Goal: Task Accomplishment & Management: Complete application form

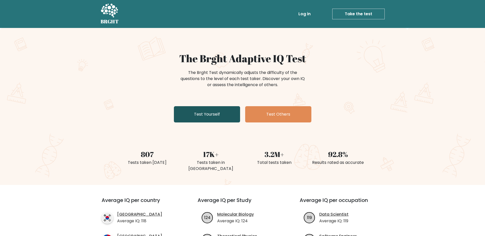
click at [215, 112] on link "Test Yourself" at bounding box center [207, 114] width 66 height 16
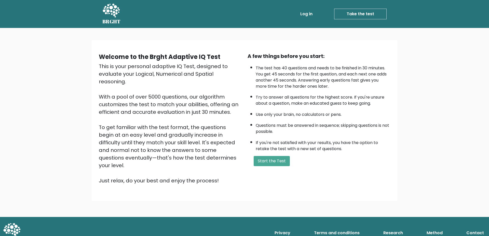
click at [272, 155] on div "A few things before you start: The test has 40 questions and needs to be finish…" at bounding box center [318, 118] width 149 height 132
click at [275, 158] on button "Start the Test" at bounding box center [272, 161] width 36 height 10
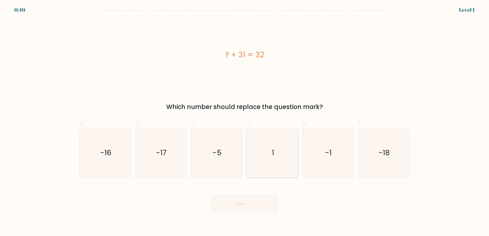
click at [293, 152] on icon "1" at bounding box center [272, 153] width 49 height 49
click at [245, 122] on input "d. 1" at bounding box center [244, 119] width 0 height 3
radio input "true"
click at [265, 199] on button "Next" at bounding box center [244, 204] width 66 height 16
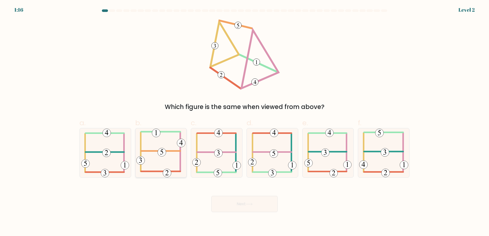
click at [166, 164] on icon at bounding box center [160, 153] width 49 height 49
click at [244, 122] on input "b." at bounding box center [244, 119] width 0 height 3
radio input "true"
click at [234, 208] on button "Next" at bounding box center [244, 204] width 66 height 16
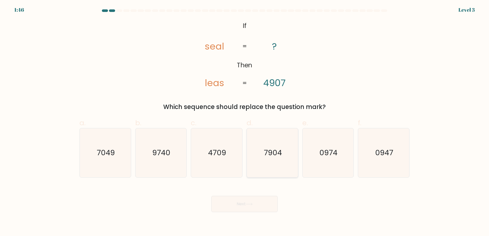
click at [283, 155] on icon "7904" at bounding box center [272, 153] width 49 height 49
click at [245, 122] on input "d. 7904" at bounding box center [244, 119] width 0 height 3
radio input "true"
click at [97, 158] on text "7049" at bounding box center [106, 153] width 18 height 10
click at [244, 122] on input "a. 7049" at bounding box center [244, 119] width 0 height 3
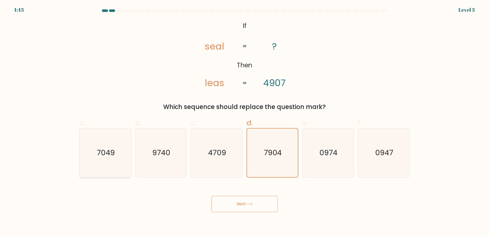
radio input "true"
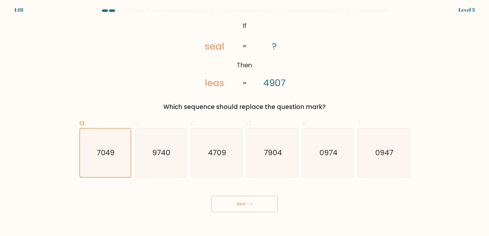
drag, startPoint x: 287, startPoint y: 151, endPoint x: 283, endPoint y: 195, distance: 44.0
click at [287, 151] on icon "7904" at bounding box center [272, 153] width 49 height 49
click at [245, 122] on input "d. 7904" at bounding box center [244, 119] width 0 height 3
radio input "true"
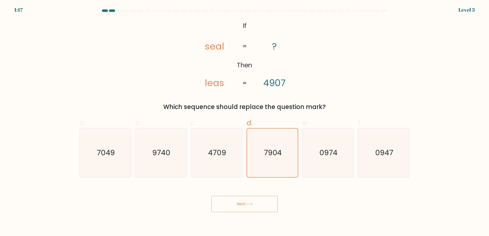
click at [269, 203] on button "Next" at bounding box center [244, 204] width 66 height 16
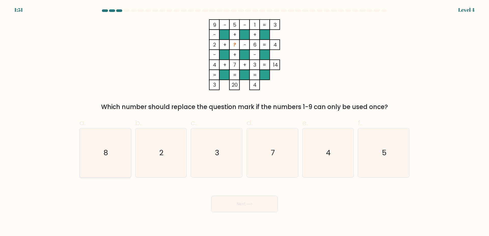
drag, startPoint x: 112, startPoint y: 169, endPoint x: 155, endPoint y: 169, distance: 42.8
click at [113, 169] on icon "8" at bounding box center [105, 153] width 49 height 49
click at [244, 122] on input "a. 8" at bounding box center [244, 119] width 0 height 3
radio input "true"
click at [239, 200] on button "Next" at bounding box center [244, 204] width 66 height 16
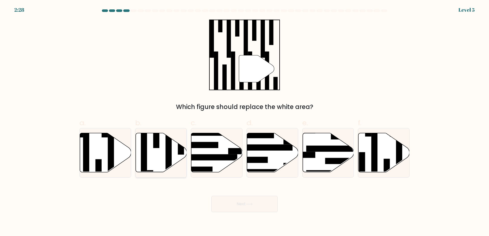
click at [176, 149] on icon at bounding box center [160, 152] width 51 height 39
click at [244, 122] on input "b." at bounding box center [244, 119] width 0 height 3
radio input "true"
click at [374, 152] on rect at bounding box center [374, 155] width 6 height 55
click at [245, 122] on input "f." at bounding box center [244, 119] width 0 height 3
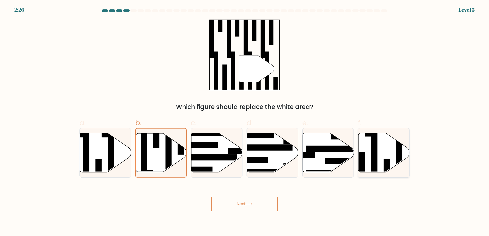
radio input "true"
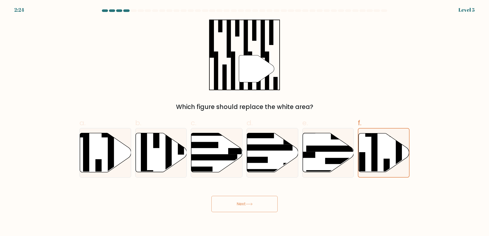
click at [239, 207] on button "Next" at bounding box center [244, 204] width 66 height 16
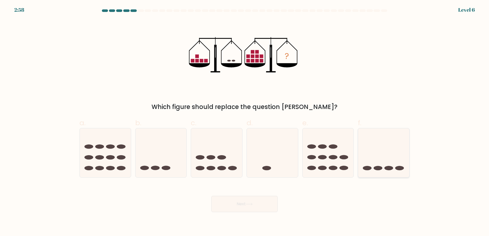
click at [402, 155] on icon at bounding box center [383, 153] width 51 height 42
click at [245, 122] on input "f." at bounding box center [244, 119] width 0 height 3
radio input "true"
drag, startPoint x: 248, startPoint y: 201, endPoint x: 252, endPoint y: 198, distance: 4.9
click at [251, 199] on button "Next" at bounding box center [244, 204] width 66 height 16
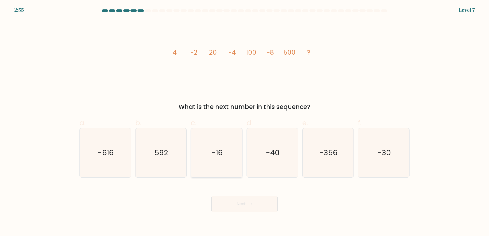
click at [229, 175] on icon "-16" at bounding box center [216, 153] width 49 height 49
click at [244, 122] on input "c. -16" at bounding box center [244, 119] width 0 height 3
radio input "true"
drag, startPoint x: 291, startPoint y: 163, endPoint x: 294, endPoint y: 168, distance: 5.9
click at [292, 163] on icon "-40" at bounding box center [272, 153] width 49 height 49
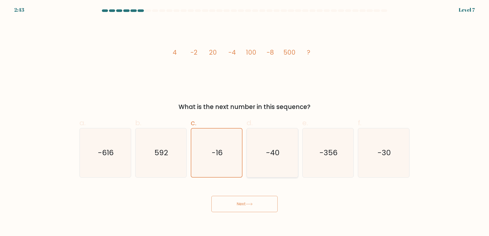
click at [245, 122] on input "d. -40" at bounding box center [244, 119] width 0 height 3
radio input "true"
click at [261, 202] on button "Next" at bounding box center [244, 204] width 66 height 16
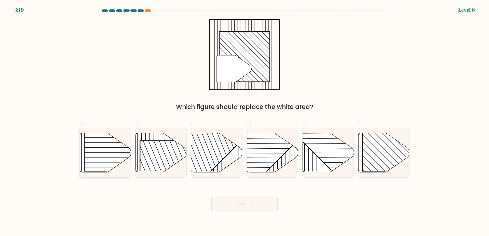
click at [124, 155] on rect at bounding box center [120, 135] width 73 height 73
click at [244, 122] on input "a." at bounding box center [244, 119] width 0 height 3
radio input "true"
click at [270, 200] on button "Next" at bounding box center [244, 204] width 66 height 16
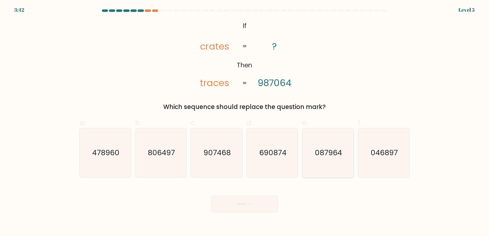
click at [332, 160] on icon "087964" at bounding box center [327, 153] width 49 height 49
click at [245, 122] on input "e. 087964" at bounding box center [244, 119] width 0 height 3
radio input "true"
click at [265, 200] on button "Next" at bounding box center [244, 204] width 66 height 16
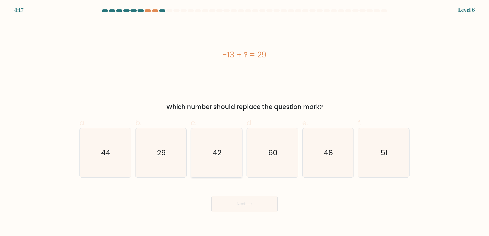
click at [222, 156] on icon "42" at bounding box center [216, 153] width 49 height 49
click at [244, 122] on input "c. 42" at bounding box center [244, 119] width 0 height 3
radio input "true"
click at [245, 203] on button "Next" at bounding box center [244, 204] width 66 height 16
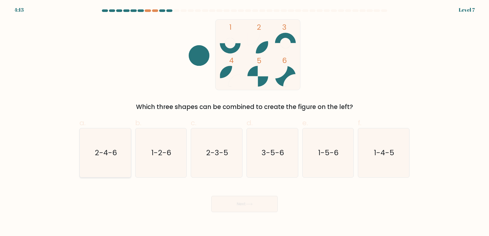
click at [118, 156] on icon "2-4-6" at bounding box center [105, 153] width 49 height 49
click at [244, 122] on input "a. 2-4-6" at bounding box center [244, 119] width 0 height 3
radio input "true"
click at [266, 201] on button "Next" at bounding box center [244, 204] width 66 height 16
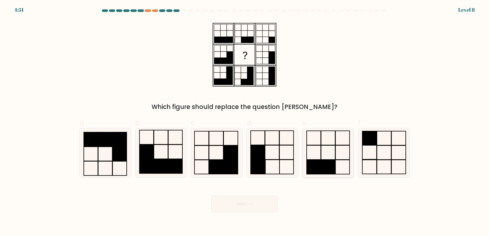
click at [330, 150] on icon at bounding box center [327, 153] width 49 height 49
click at [245, 122] on input "e." at bounding box center [244, 119] width 0 height 3
radio input "true"
click at [267, 200] on button "Next" at bounding box center [244, 204] width 66 height 16
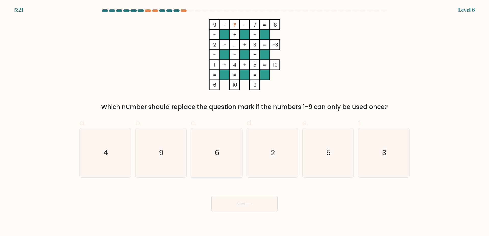
drag, startPoint x: 204, startPoint y: 141, endPoint x: 233, endPoint y: 196, distance: 62.7
click at [205, 141] on icon "6" at bounding box center [216, 153] width 49 height 49
click at [244, 122] on input "c. 6" at bounding box center [244, 119] width 0 height 3
radio input "true"
drag, startPoint x: 235, startPoint y: 209, endPoint x: 237, endPoint y: 209, distance: 2.6
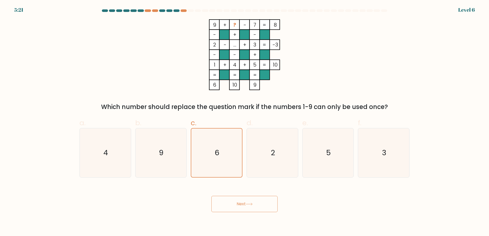
click at [235, 209] on button "Next" at bounding box center [244, 204] width 66 height 16
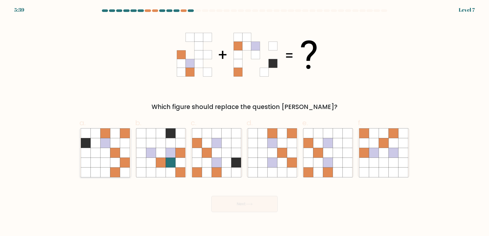
click at [119, 144] on icon at bounding box center [115, 143] width 10 height 10
click at [244, 122] on input "a." at bounding box center [244, 119] width 0 height 3
radio input "true"
click at [221, 160] on icon at bounding box center [226, 163] width 10 height 10
click at [244, 122] on input "c." at bounding box center [244, 119] width 0 height 3
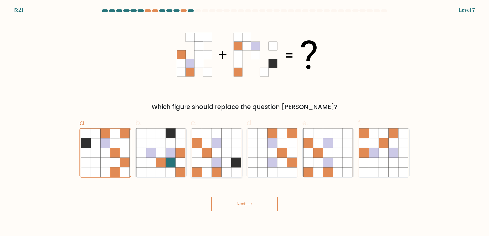
radio input "true"
click at [253, 203] on icon at bounding box center [249, 204] width 7 height 3
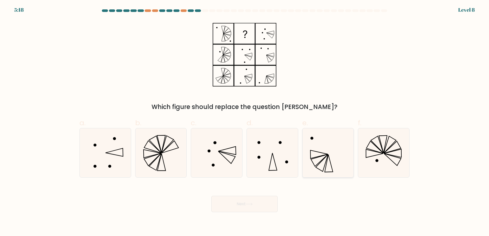
click at [332, 152] on icon at bounding box center [327, 153] width 49 height 49
click at [245, 122] on input "e." at bounding box center [244, 119] width 0 height 3
radio input "true"
click at [269, 154] on icon at bounding box center [272, 153] width 49 height 49
click at [245, 122] on input "d." at bounding box center [244, 119] width 0 height 3
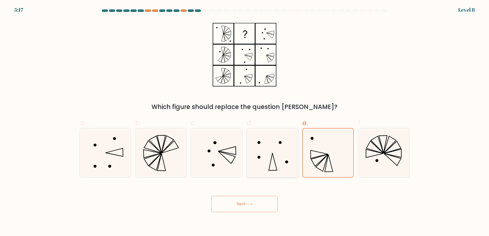
radio input "true"
click at [236, 150] on icon at bounding box center [216, 153] width 49 height 49
click at [244, 122] on input "c." at bounding box center [244, 119] width 0 height 3
radio input "true"
click at [295, 153] on icon at bounding box center [272, 153] width 49 height 49
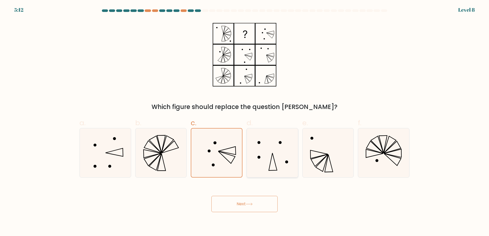
click at [245, 122] on input "d." at bounding box center [244, 119] width 0 height 3
radio input "true"
click at [305, 155] on icon at bounding box center [327, 153] width 49 height 49
click at [245, 122] on input "e." at bounding box center [244, 119] width 0 height 3
radio input "true"
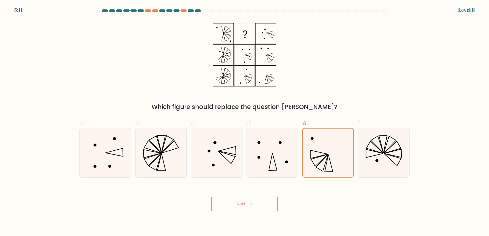
click at [270, 202] on button "Next" at bounding box center [244, 204] width 66 height 16
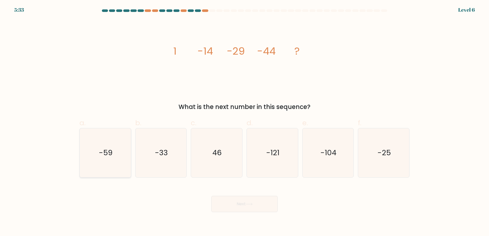
click at [95, 155] on icon "-59" at bounding box center [105, 153] width 49 height 49
click at [244, 122] on input "a. -59" at bounding box center [244, 119] width 0 height 3
radio input "true"
click at [248, 201] on button "Next" at bounding box center [244, 204] width 66 height 16
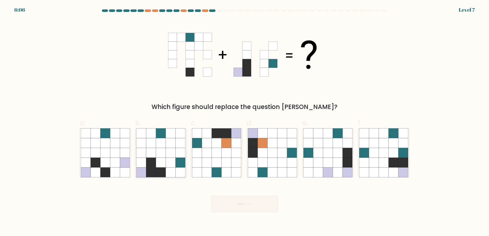
click at [178, 157] on icon at bounding box center [181, 153] width 10 height 10
click at [244, 122] on input "b." at bounding box center [244, 119] width 0 height 3
radio input "true"
click at [239, 204] on button "Next" at bounding box center [244, 204] width 66 height 16
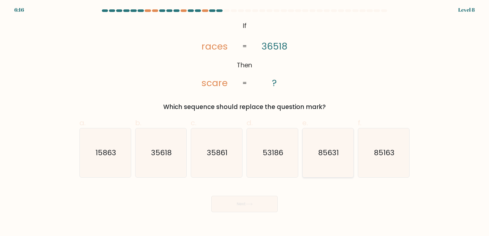
click at [341, 153] on icon "85631" at bounding box center [327, 153] width 49 height 49
click at [245, 122] on input "e. 85631" at bounding box center [244, 119] width 0 height 3
radio input "true"
click at [229, 206] on button "Next" at bounding box center [244, 204] width 66 height 16
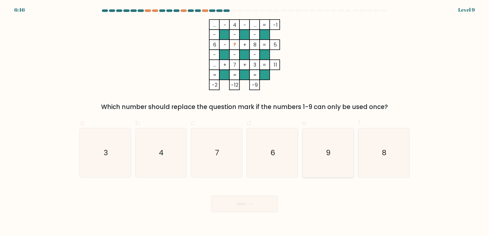
click at [316, 152] on icon "9" at bounding box center [327, 153] width 49 height 49
click at [245, 122] on input "e. 9" at bounding box center [244, 119] width 0 height 3
radio input "true"
click at [246, 209] on button "Next" at bounding box center [244, 204] width 66 height 16
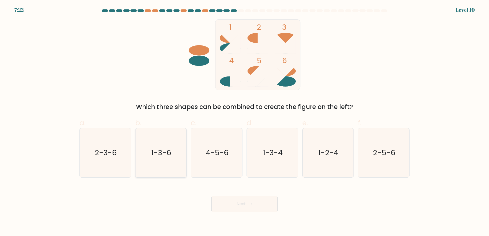
click at [186, 162] on div "b. 1-3-6" at bounding box center [161, 148] width 56 height 60
click at [125, 146] on icon "2-3-6" at bounding box center [105, 153] width 49 height 49
click at [244, 122] on input "a. 2-3-6" at bounding box center [244, 119] width 0 height 3
radio input "true"
click at [150, 151] on icon "1-3-6" at bounding box center [160, 153] width 49 height 49
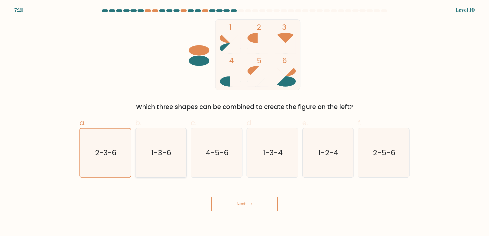
click at [244, 122] on input "b. 1-3-6" at bounding box center [244, 119] width 0 height 3
radio input "true"
click at [218, 207] on button "Next" at bounding box center [244, 204] width 66 height 16
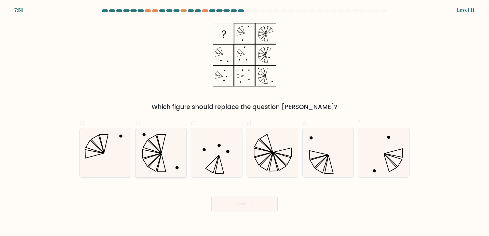
click at [164, 142] on icon at bounding box center [161, 144] width 9 height 18
click at [244, 122] on input "b." at bounding box center [244, 119] width 0 height 3
radio input "true"
click at [248, 208] on button "Next" at bounding box center [244, 204] width 66 height 16
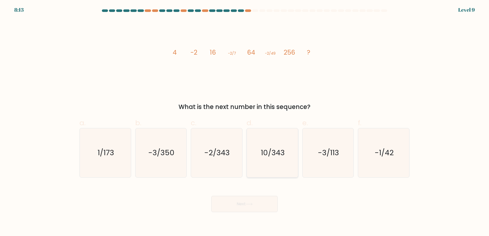
click at [282, 160] on icon "10/343" at bounding box center [272, 153] width 49 height 49
click at [245, 122] on input "d. 10/343" at bounding box center [244, 119] width 0 height 3
radio input "true"
click at [224, 170] on icon "-2/343" at bounding box center [216, 153] width 49 height 49
click at [244, 122] on input "c. -2/343" at bounding box center [244, 119] width 0 height 3
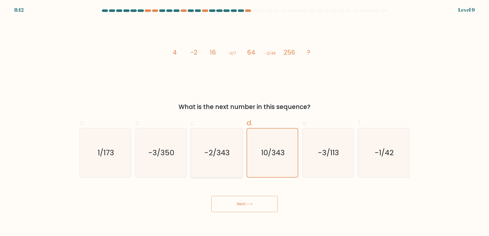
radio input "true"
click at [161, 172] on icon "-3/350" at bounding box center [160, 153] width 49 height 49
click at [244, 122] on input "b. -3/350" at bounding box center [244, 119] width 0 height 3
radio input "true"
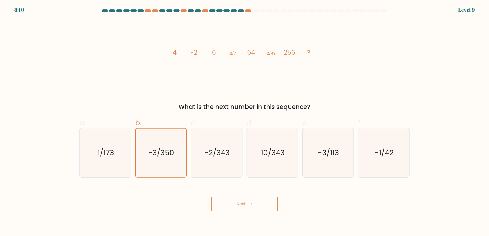
click at [245, 207] on button "Next" at bounding box center [244, 204] width 66 height 16
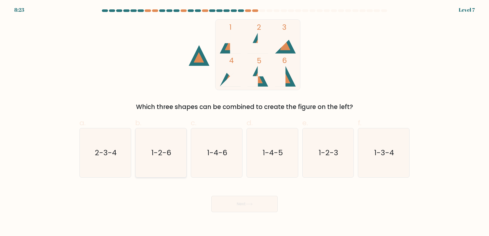
drag, startPoint x: 166, startPoint y: 157, endPoint x: 172, endPoint y: 158, distance: 6.2
click at [167, 156] on text "1-2-6" at bounding box center [161, 153] width 20 height 10
click at [244, 122] on input "b. 1-2-6" at bounding box center [244, 119] width 0 height 3
radio input "true"
drag, startPoint x: 255, startPoint y: 205, endPoint x: 260, endPoint y: 189, distance: 17.1
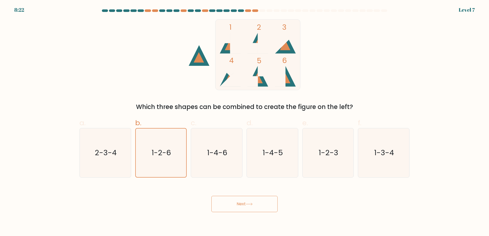
click at [256, 203] on button "Next" at bounding box center [244, 204] width 66 height 16
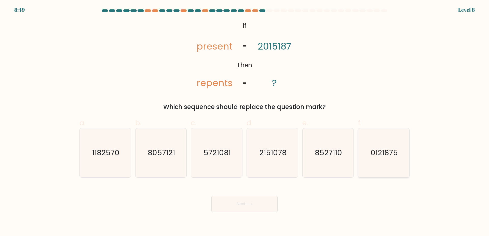
click at [401, 149] on icon "0121875" at bounding box center [383, 153] width 49 height 49
click at [245, 122] on input "f. 0121875" at bounding box center [244, 119] width 0 height 3
radio input "true"
click at [245, 200] on button "Next" at bounding box center [244, 204] width 66 height 16
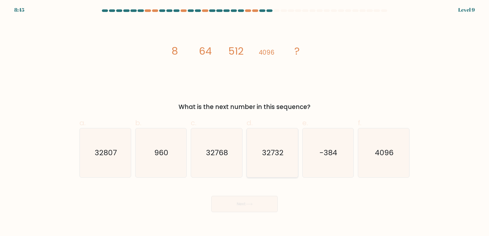
click at [271, 158] on text "32732" at bounding box center [272, 153] width 21 height 10
click at [245, 122] on input "d. 32732" at bounding box center [244, 119] width 0 height 3
radio input "true"
click at [237, 203] on button "Next" at bounding box center [244, 204] width 66 height 16
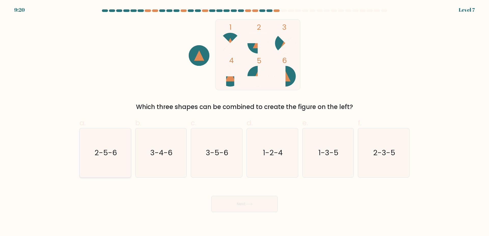
click at [119, 152] on icon "2-5-6" at bounding box center [105, 153] width 49 height 49
click at [244, 122] on input "a. 2-5-6" at bounding box center [244, 119] width 0 height 3
radio input "true"
click at [245, 207] on button "Next" at bounding box center [244, 204] width 66 height 16
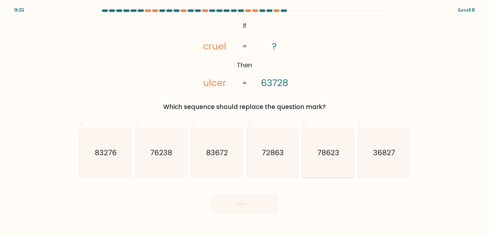
click at [337, 149] on text "78623" at bounding box center [328, 153] width 22 height 10
click at [245, 122] on input "e. 78623" at bounding box center [244, 119] width 0 height 3
radio input "true"
click at [249, 205] on icon at bounding box center [249, 204] width 6 height 2
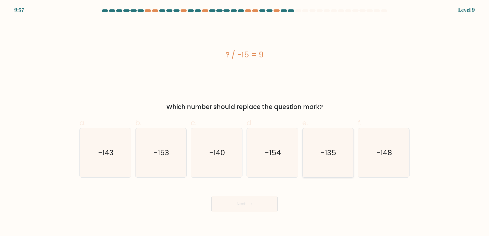
click at [338, 155] on icon "-135" at bounding box center [327, 153] width 49 height 49
click at [245, 122] on input "e. -135" at bounding box center [244, 119] width 0 height 3
radio input "true"
click at [268, 197] on button "Next" at bounding box center [244, 204] width 66 height 16
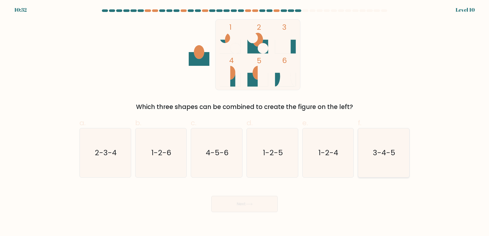
click at [394, 162] on icon "3-4-5" at bounding box center [383, 153] width 49 height 49
click at [245, 122] on input "f. 3-4-5" at bounding box center [244, 119] width 0 height 3
radio input "true"
click at [259, 207] on button "Next" at bounding box center [244, 204] width 66 height 16
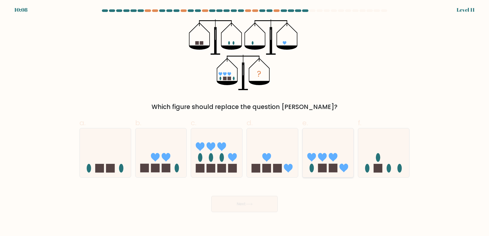
click at [318, 156] on icon at bounding box center [322, 158] width 9 height 9
click at [245, 122] on input "e." at bounding box center [244, 119] width 0 height 3
radio input "true"
click at [254, 207] on button "Next" at bounding box center [244, 204] width 66 height 16
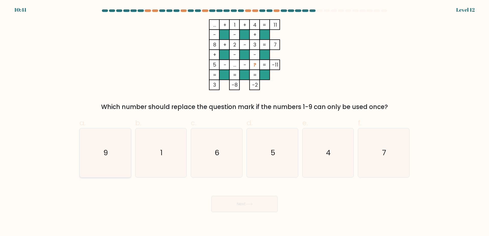
click at [104, 160] on icon "9" at bounding box center [105, 153] width 49 height 49
click at [244, 122] on input "a. 9" at bounding box center [244, 119] width 0 height 3
radio input "true"
click at [247, 206] on button "Next" at bounding box center [244, 204] width 66 height 16
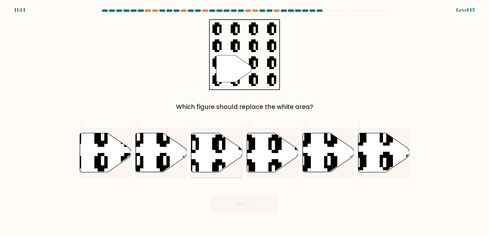
click at [221, 151] on icon at bounding box center [232, 131] width 93 height 93
click at [244, 122] on input "c." at bounding box center [244, 119] width 0 height 3
radio input "true"
click at [247, 203] on button "Next" at bounding box center [244, 204] width 66 height 16
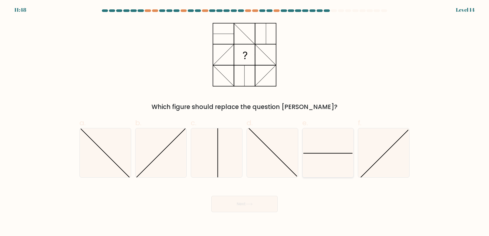
click at [329, 146] on icon at bounding box center [327, 153] width 49 height 49
click at [245, 122] on input "e." at bounding box center [244, 119] width 0 height 3
radio input "true"
click at [264, 207] on button "Next" at bounding box center [244, 204] width 66 height 16
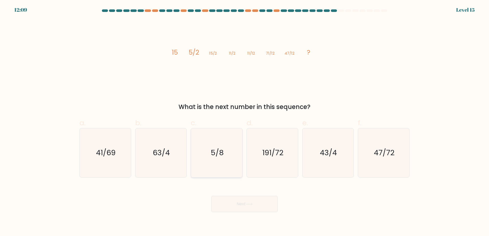
click at [219, 151] on text "5/8" at bounding box center [217, 153] width 13 height 10
click at [244, 122] on input "c. 5/8" at bounding box center [244, 119] width 0 height 3
radio input "true"
click at [268, 207] on button "Next" at bounding box center [244, 204] width 66 height 16
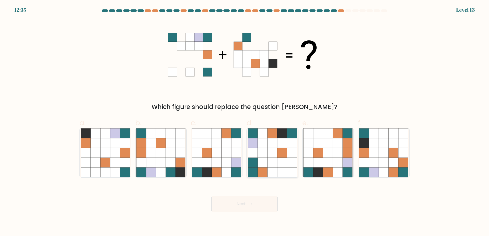
click at [278, 158] on icon at bounding box center [282, 153] width 10 height 10
click at [245, 122] on input "d." at bounding box center [244, 119] width 0 height 3
radio input "true"
click at [237, 201] on button "Next" at bounding box center [244, 204] width 66 height 16
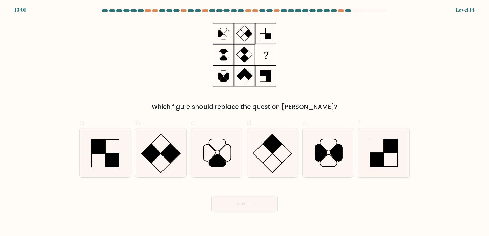
click at [373, 150] on icon at bounding box center [383, 153] width 49 height 49
click at [245, 122] on input "f." at bounding box center [244, 119] width 0 height 3
radio input "true"
click at [236, 204] on button "Next" at bounding box center [244, 204] width 66 height 16
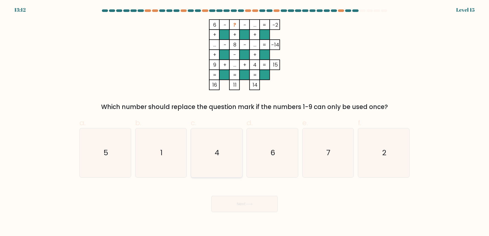
click at [231, 159] on icon "4" at bounding box center [216, 153] width 49 height 49
click at [244, 122] on input "c. 4" at bounding box center [244, 119] width 0 height 3
radio input "true"
click at [245, 203] on button "Next" at bounding box center [244, 204] width 66 height 16
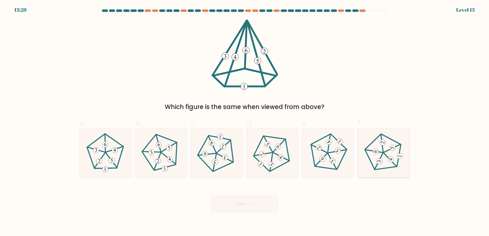
click at [380, 147] on icon at bounding box center [383, 152] width 39 height 39
click at [245, 122] on input "f." at bounding box center [244, 119] width 0 height 3
radio input "true"
click at [244, 211] on button "Next" at bounding box center [244, 204] width 66 height 16
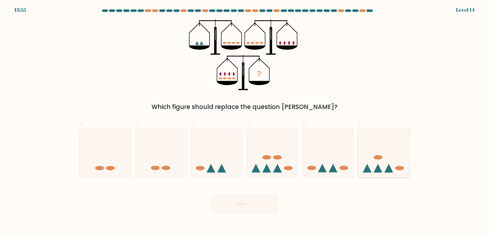
drag, startPoint x: 395, startPoint y: 168, endPoint x: 383, endPoint y: 176, distance: 14.3
click at [395, 167] on icon at bounding box center [383, 153] width 51 height 42
click at [245, 122] on input "f." at bounding box center [244, 119] width 0 height 3
radio input "true"
click at [250, 210] on button "Next" at bounding box center [244, 204] width 66 height 16
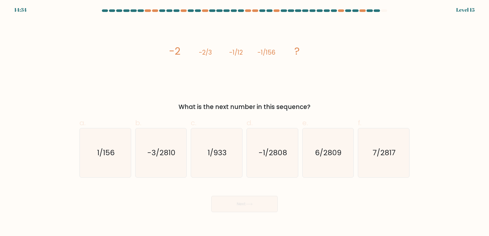
click at [189, 153] on div "a. 1/156 b. -3/2810 c. 1/933 d. e." at bounding box center [244, 146] width 334 height 64
click at [216, 158] on icon "1/933" at bounding box center [216, 153] width 49 height 49
click at [244, 122] on input "c. 1/933" at bounding box center [244, 119] width 0 height 3
radio input "true"
drag, startPoint x: 253, startPoint y: 205, endPoint x: 258, endPoint y: 200, distance: 7.6
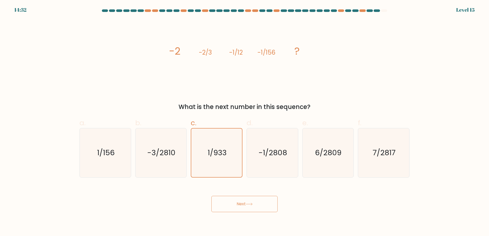
click at [252, 205] on icon at bounding box center [249, 204] width 6 height 2
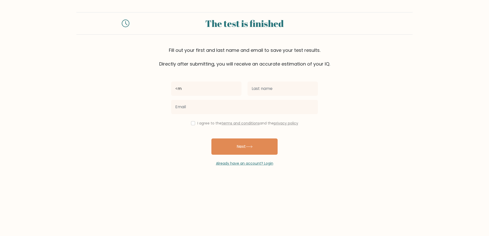
type input "<"
type input "Momcilo"
click at [264, 88] on input "text" at bounding box center [282, 89] width 70 height 14
type input "MIrosavljev"
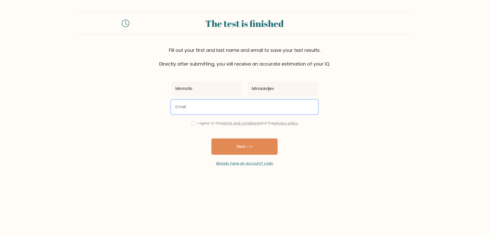
click at [277, 102] on input "email" at bounding box center [244, 107] width 147 height 14
type input "momcilomax@gmail.com"
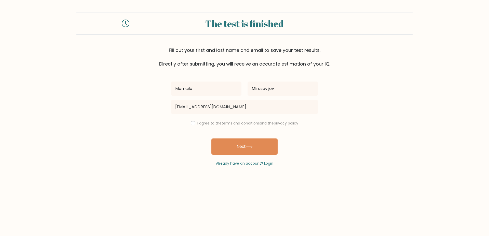
click at [197, 124] on label "I agree to the terms and conditions and the privacy policy" at bounding box center [247, 123] width 101 height 5
click at [194, 123] on div "I agree to the terms and conditions and the privacy policy" at bounding box center [244, 123] width 153 height 6
click at [193, 124] on input "checkbox" at bounding box center [193, 123] width 4 height 4
checkbox input "true"
click at [226, 142] on button "Next" at bounding box center [244, 147] width 66 height 16
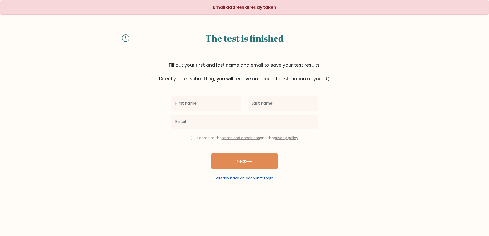
click at [256, 180] on link "Already have an account? Login" at bounding box center [244, 178] width 57 height 5
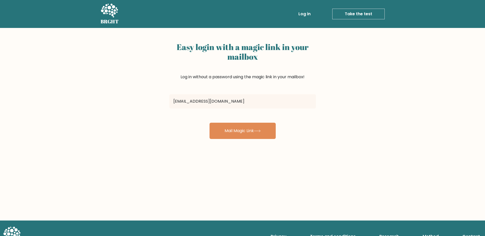
type input "[EMAIL_ADDRESS][DOMAIN_NAME]"
click at [210, 123] on button "Mail Magic Link" at bounding box center [243, 131] width 66 height 16
click at [105, 21] on h5 "BRGHT" at bounding box center [110, 22] width 18 height 6
